Goal: Task Accomplishment & Management: Manage account settings

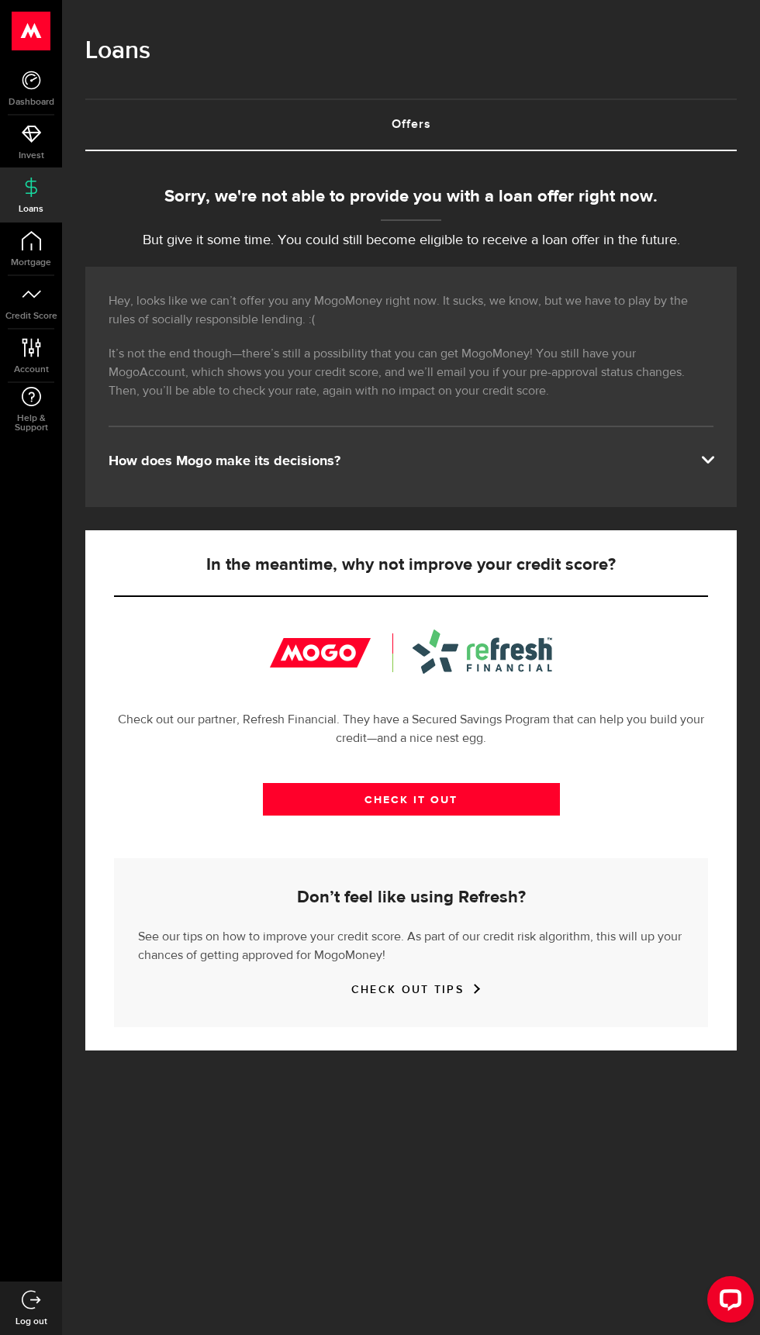
scroll to position [196, 0]
click at [41, 346] on icon at bounding box center [31, 347] width 21 height 19
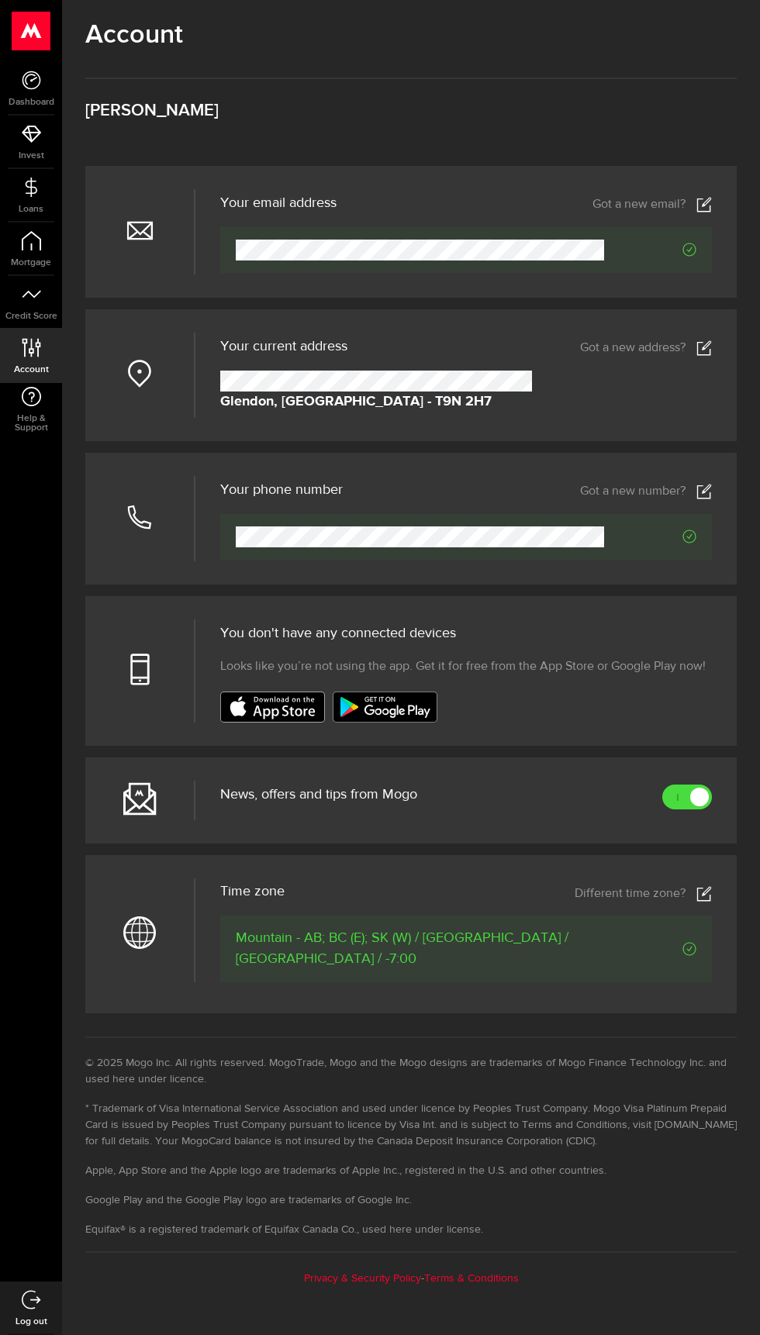
click at [413, 722] on img at bounding box center [384, 706] width 105 height 31
click at [32, 80] on use at bounding box center [31, 80] width 19 height 19
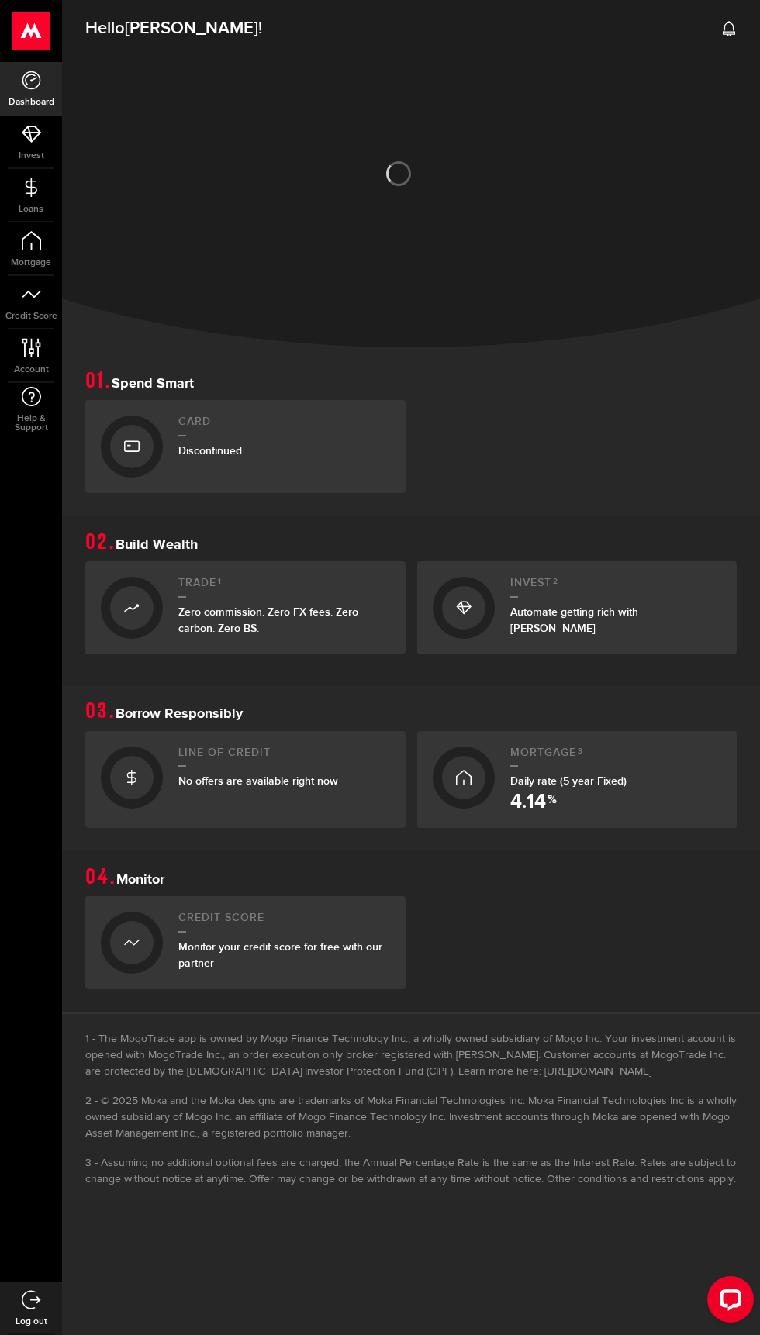
click at [322, 482] on link "Card Discontinued" at bounding box center [245, 446] width 320 height 93
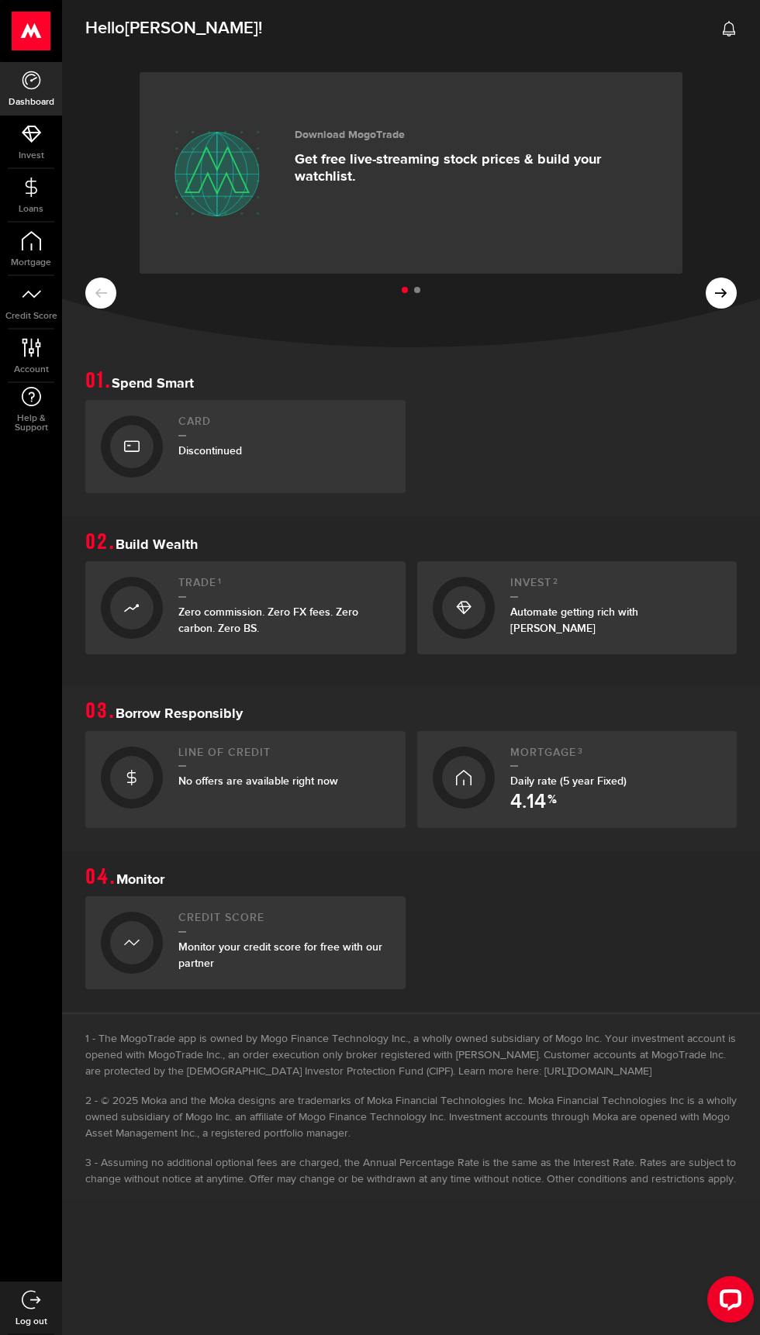
click at [322, 789] on div "Line of credit No offers are available right now" at bounding box center [284, 779] width 212 height 67
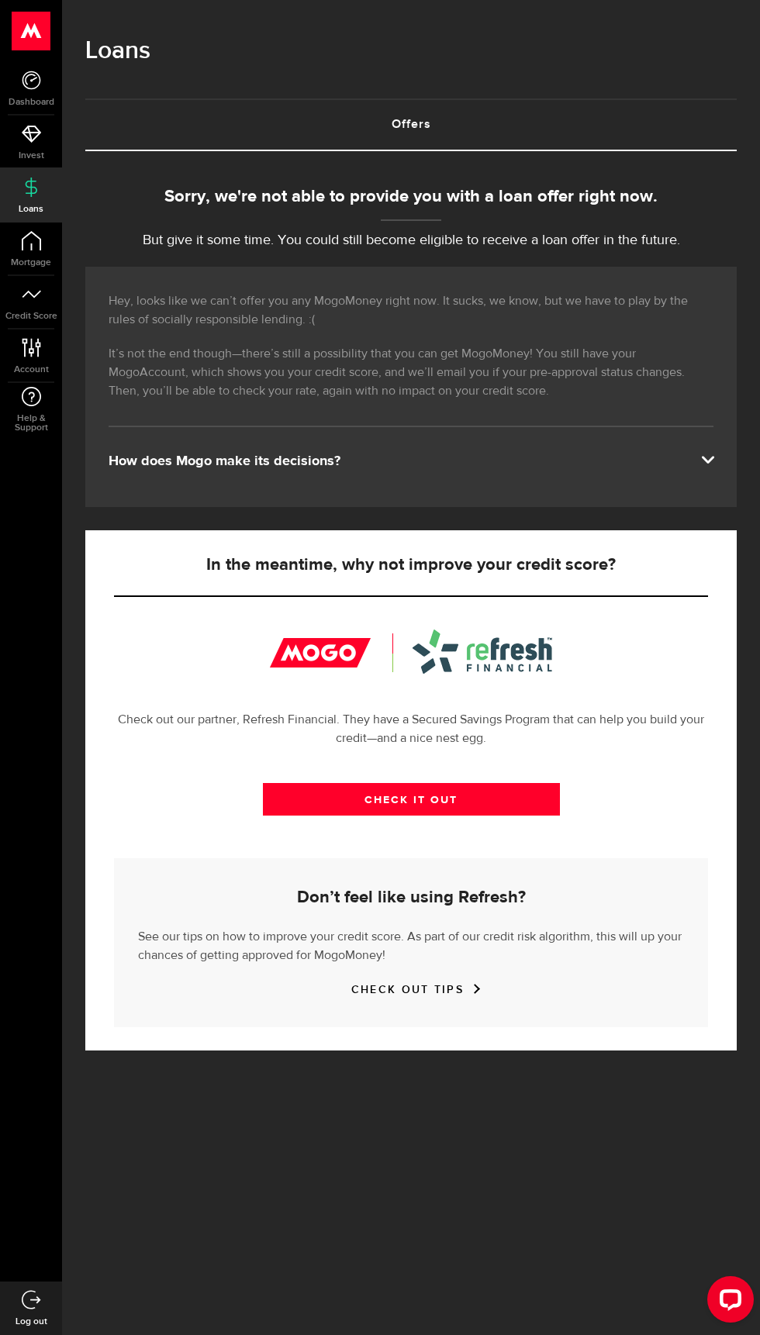
scroll to position [178, 0]
click at [658, 470] on div "How does Mogo make its decisions?" at bounding box center [411, 461] width 605 height 19
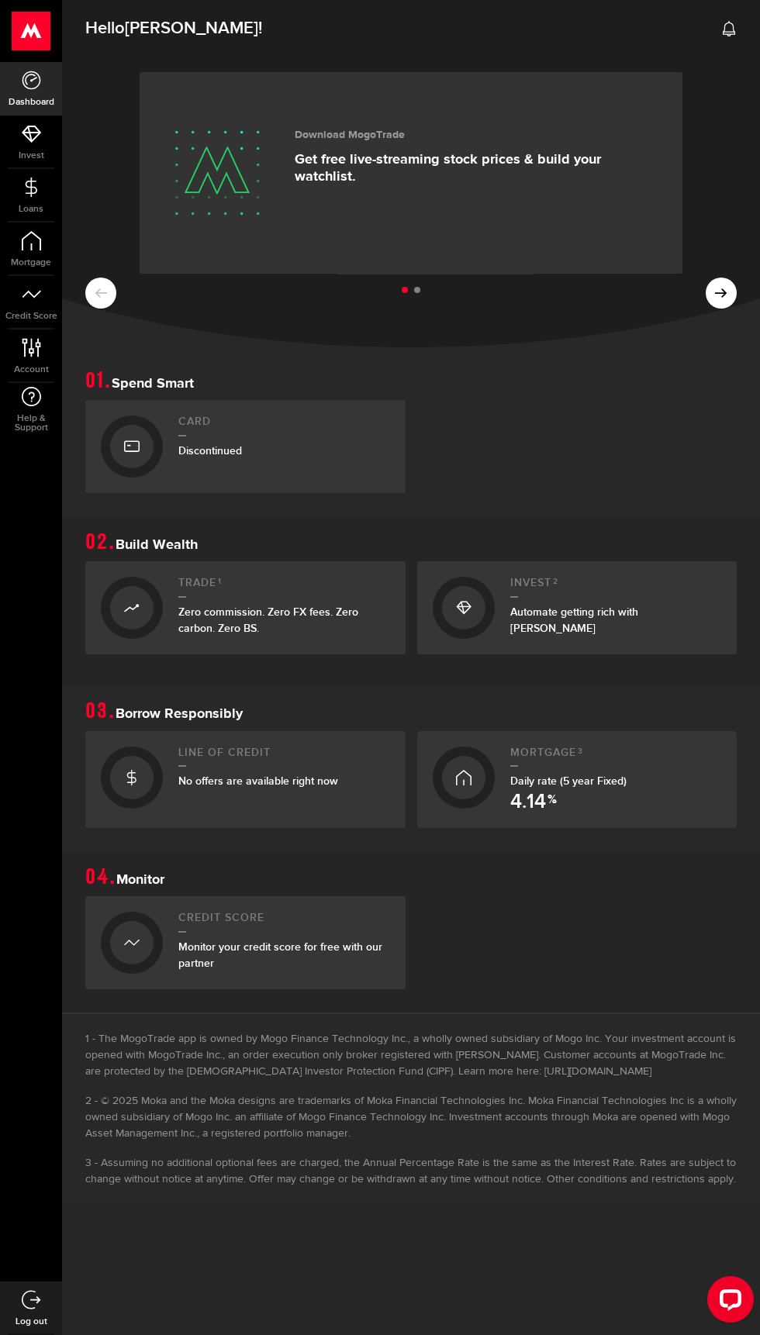
click at [729, 35] on use at bounding box center [728, 29] width 12 height 16
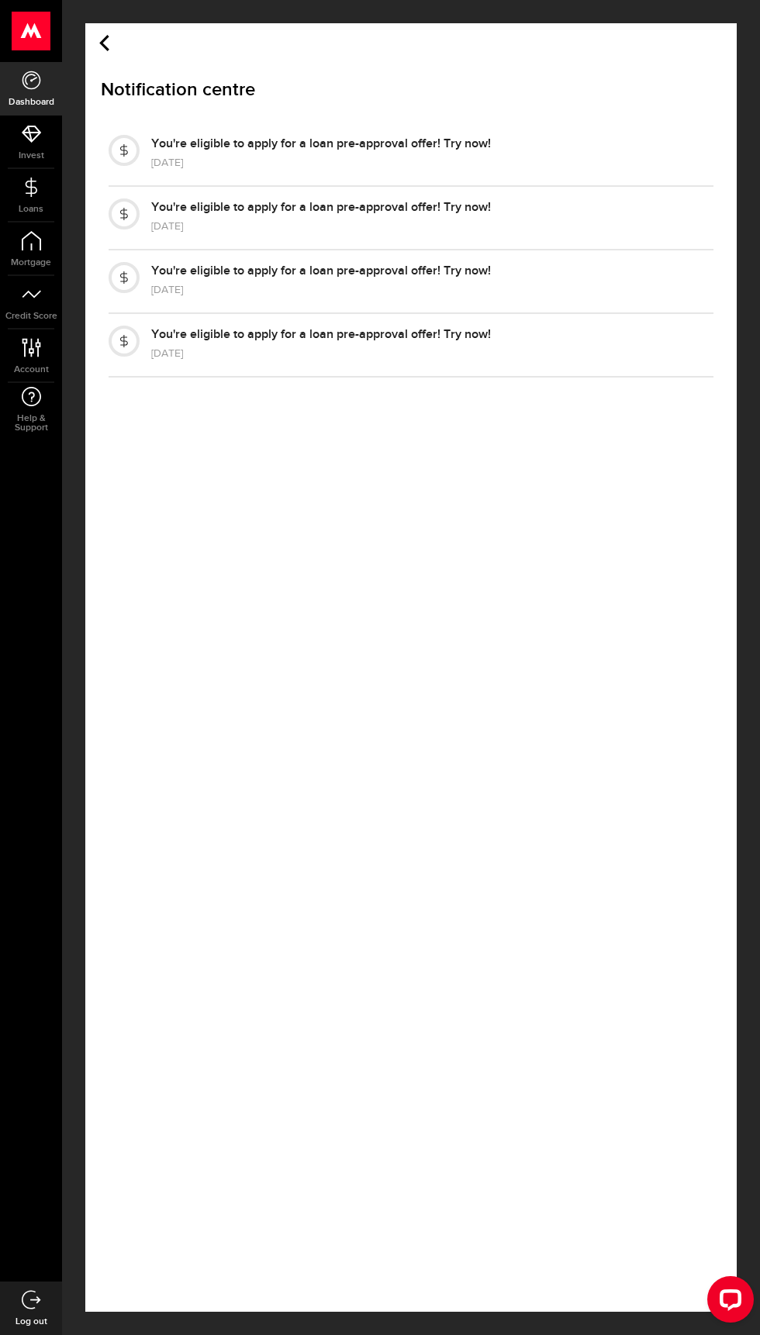
click at [481, 146] on div "You're eligible to apply for a loan pre-approval offer! Try now!" at bounding box center [320, 144] width 339 height 19
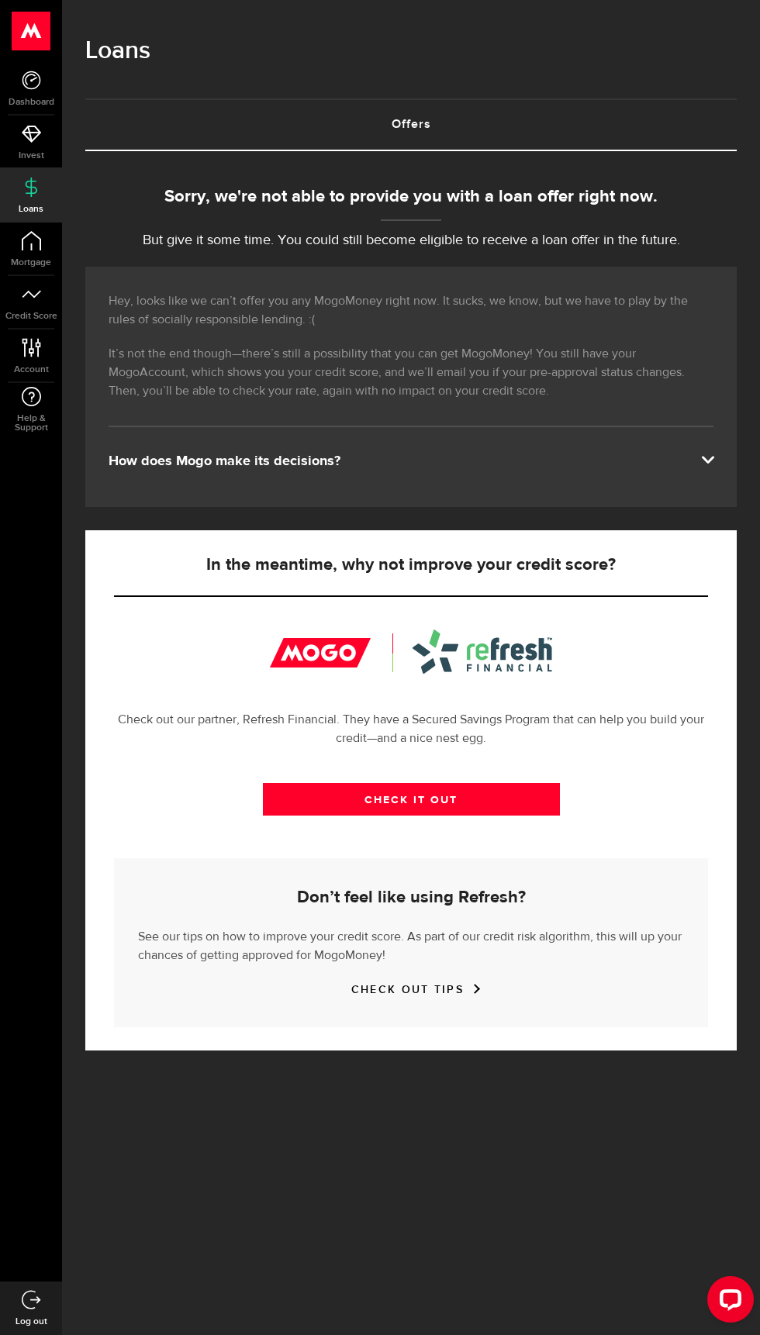
click at [429, 120] on link "Offers (requires attention)" at bounding box center [410, 125] width 651 height 50
